Goal: Obtain resource: Obtain resource

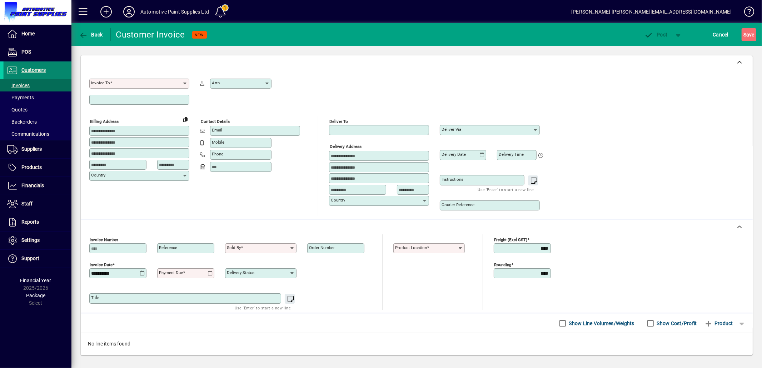
click at [31, 69] on span "Customers" at bounding box center [33, 70] width 24 height 6
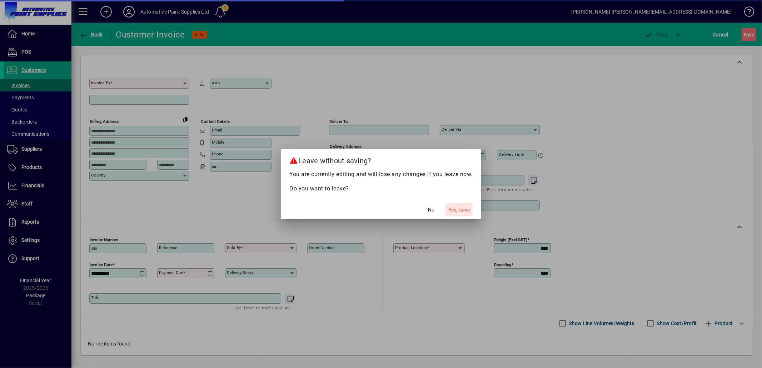
click at [458, 210] on span "Yes, leave" at bounding box center [458, 209] width 21 height 7
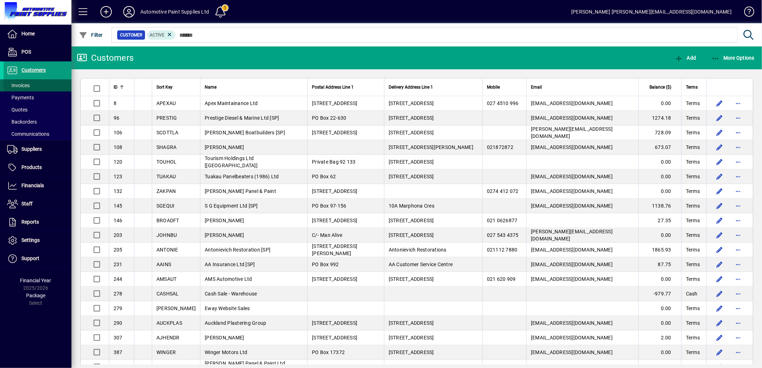
click at [20, 85] on span "Invoices" at bounding box center [18, 85] width 22 height 6
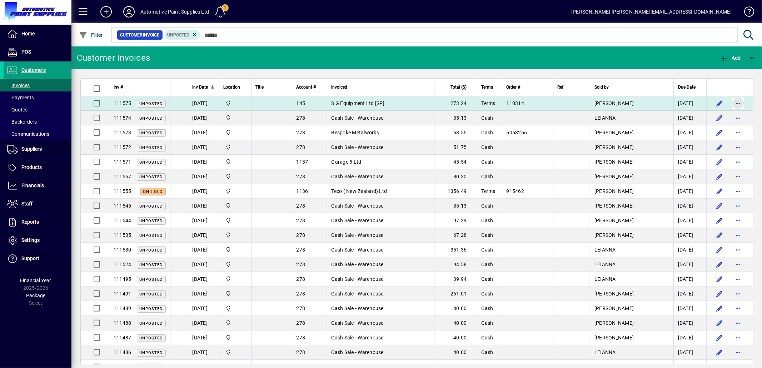
click at [729, 105] on span "button" at bounding box center [737, 103] width 17 height 17
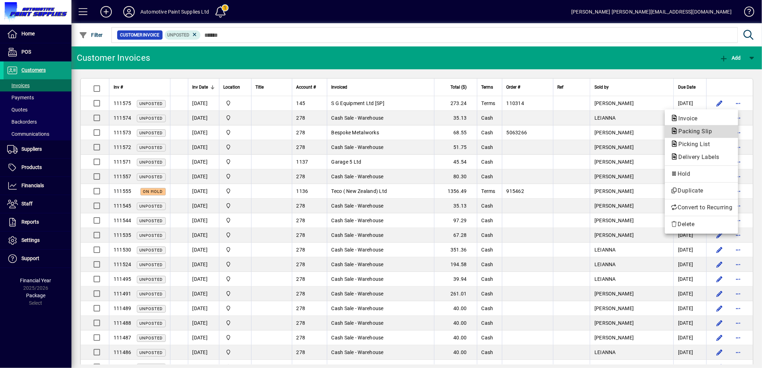
click at [688, 135] on span "Packing Slip" at bounding box center [701, 131] width 62 height 9
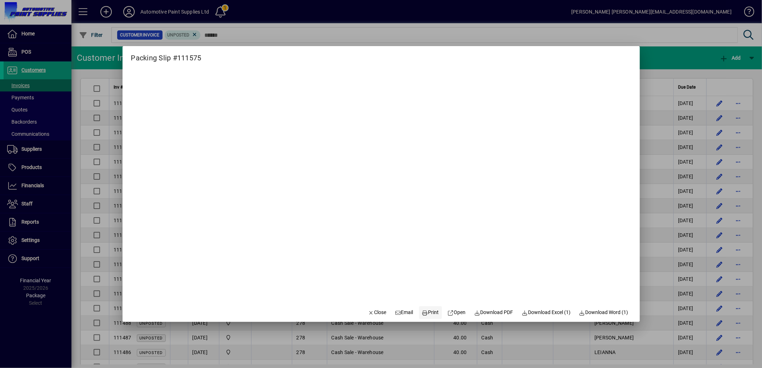
click at [432, 311] on span "Print" at bounding box center [430, 311] width 17 height 7
